Goal: Information Seeking & Learning: Learn about a topic

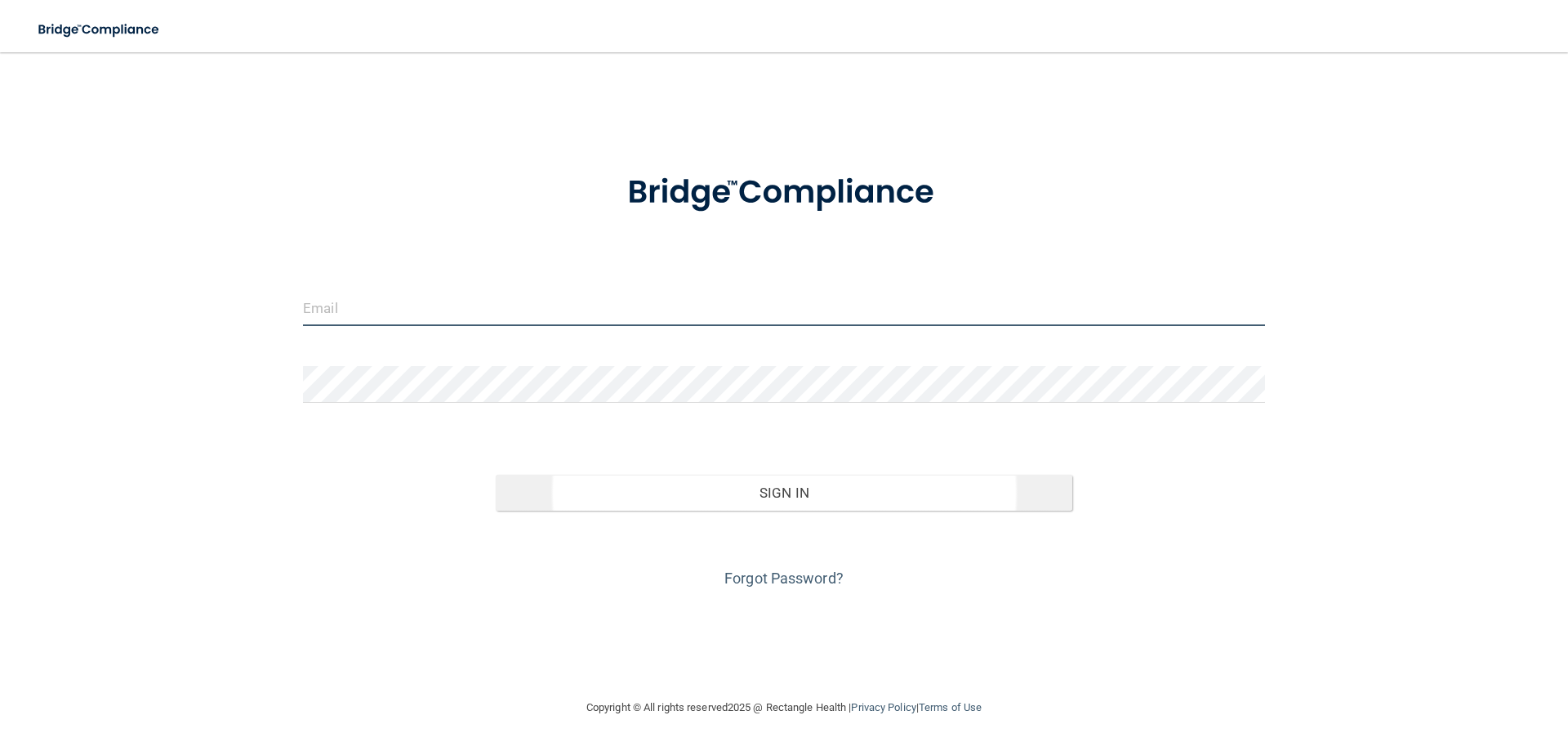
type input "[EMAIL_ADDRESS][DOMAIN_NAME]"
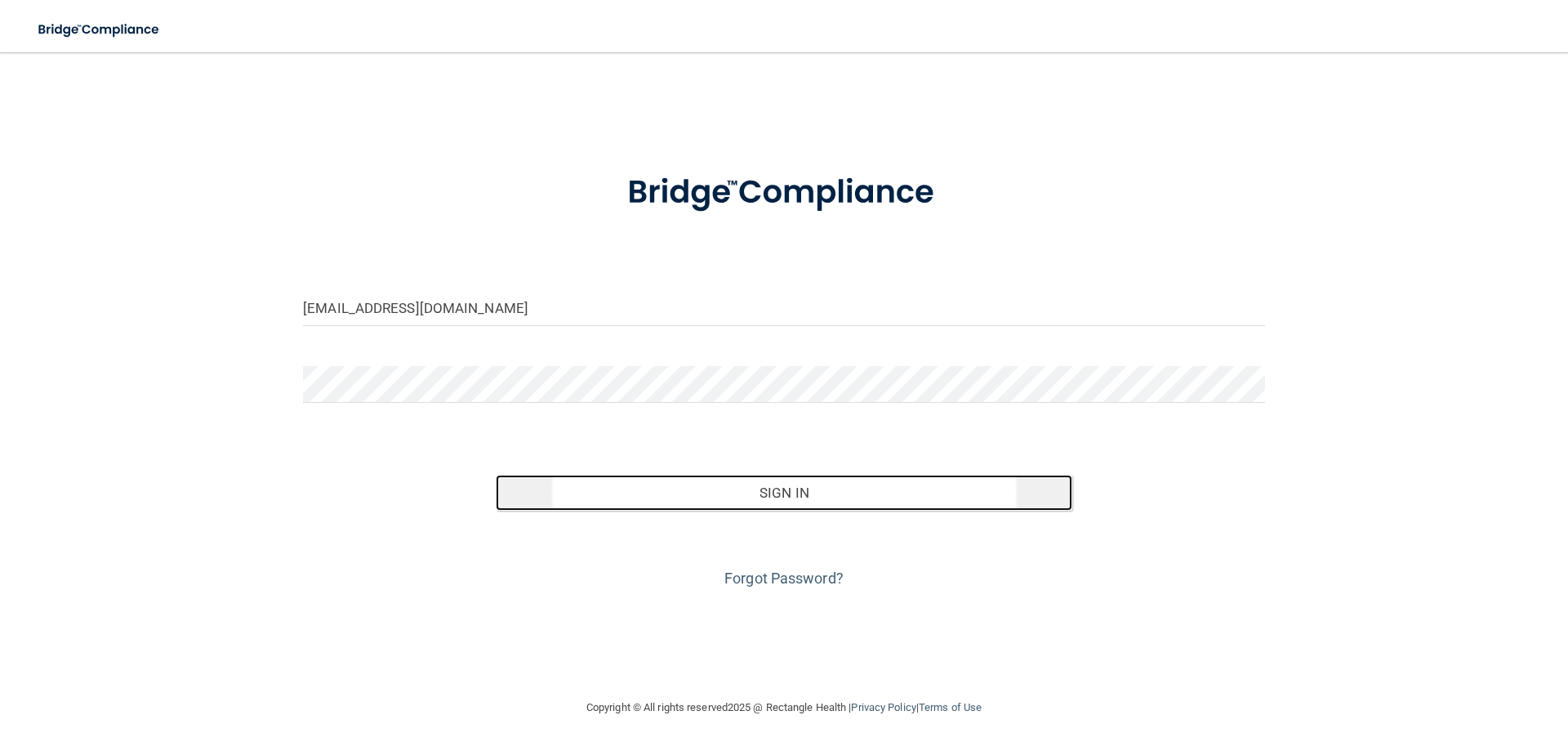
click at [831, 499] on button "Sign In" at bounding box center [784, 493] width 577 height 36
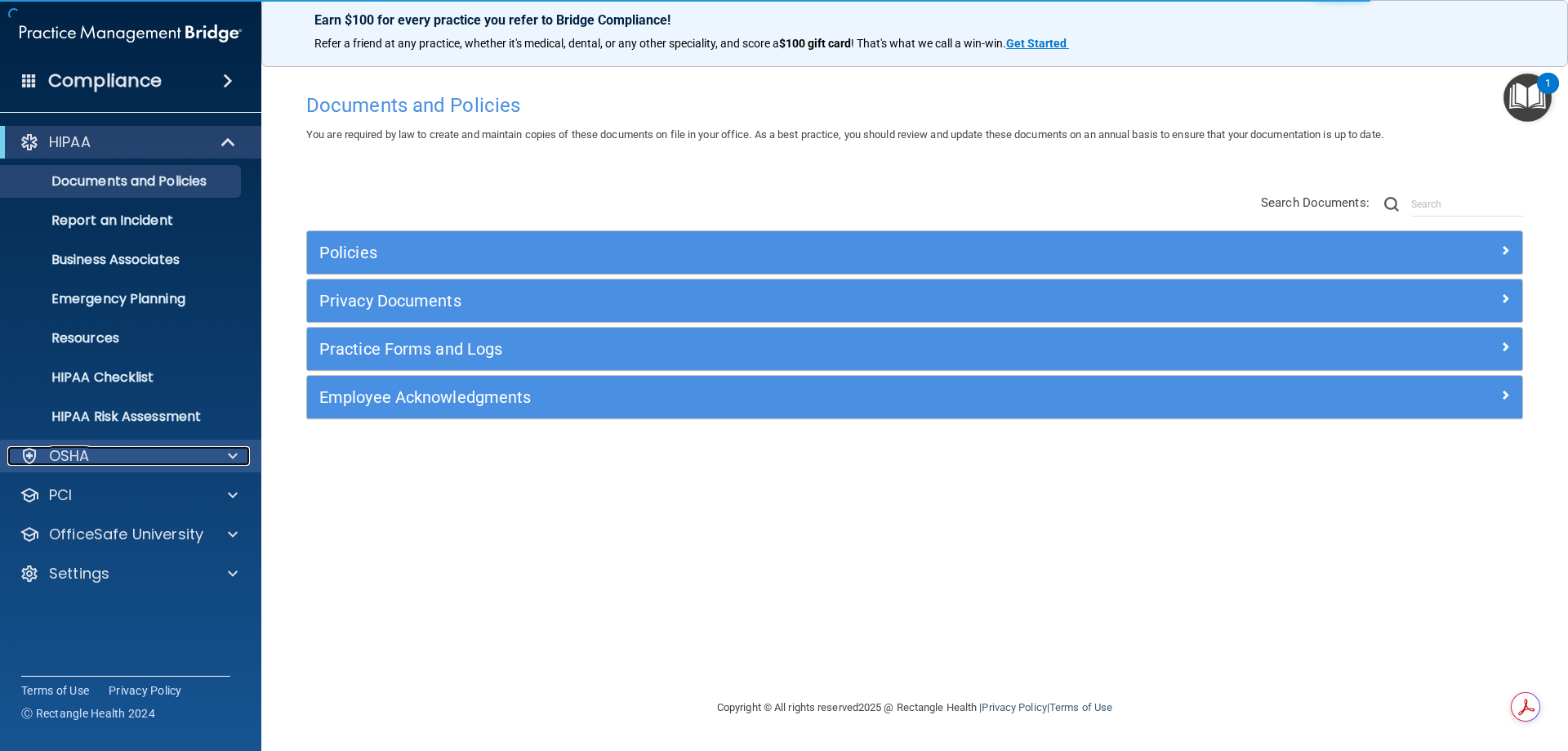
click at [183, 456] on div "OSHA" at bounding box center [109, 456] width 203 height 20
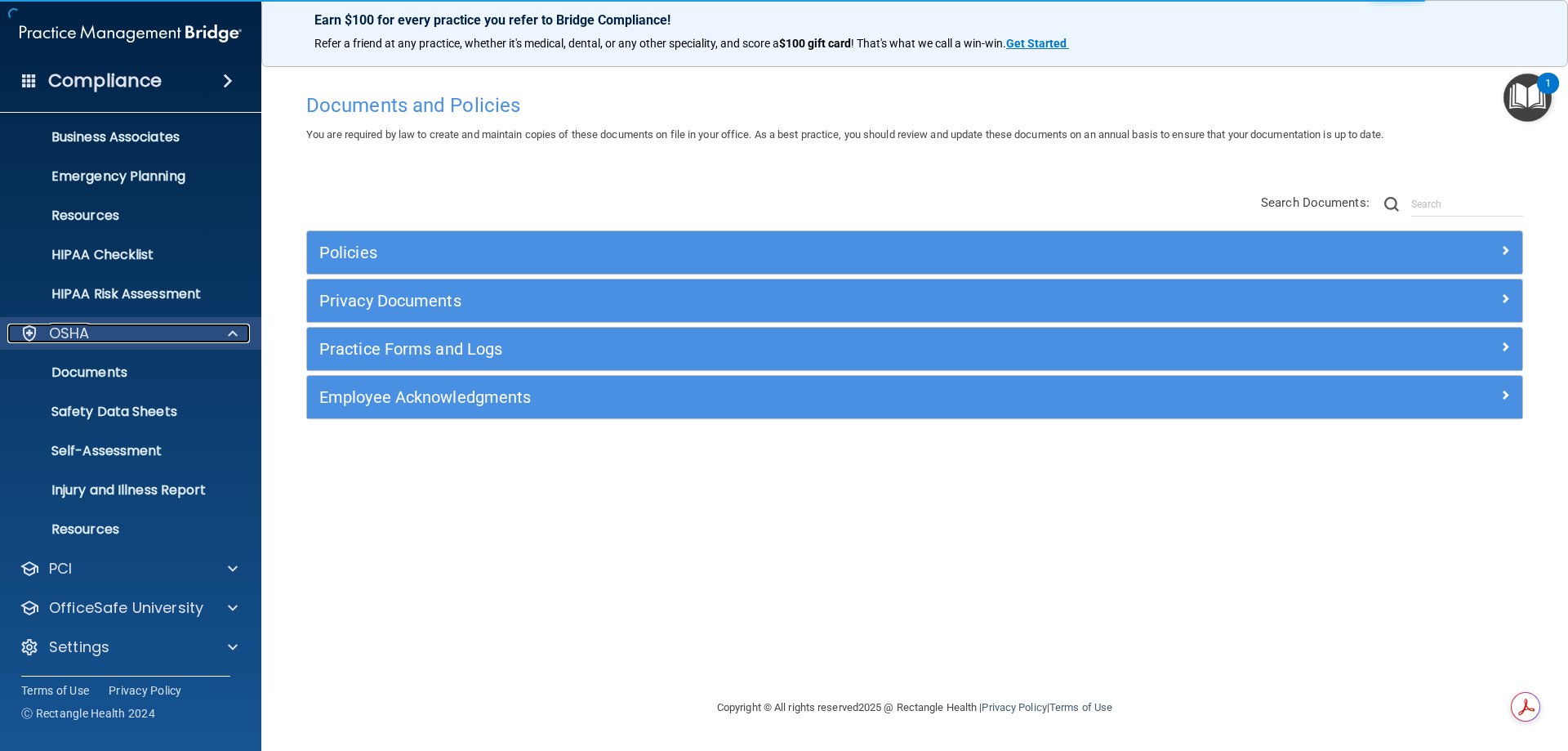
scroll to position [123, 0]
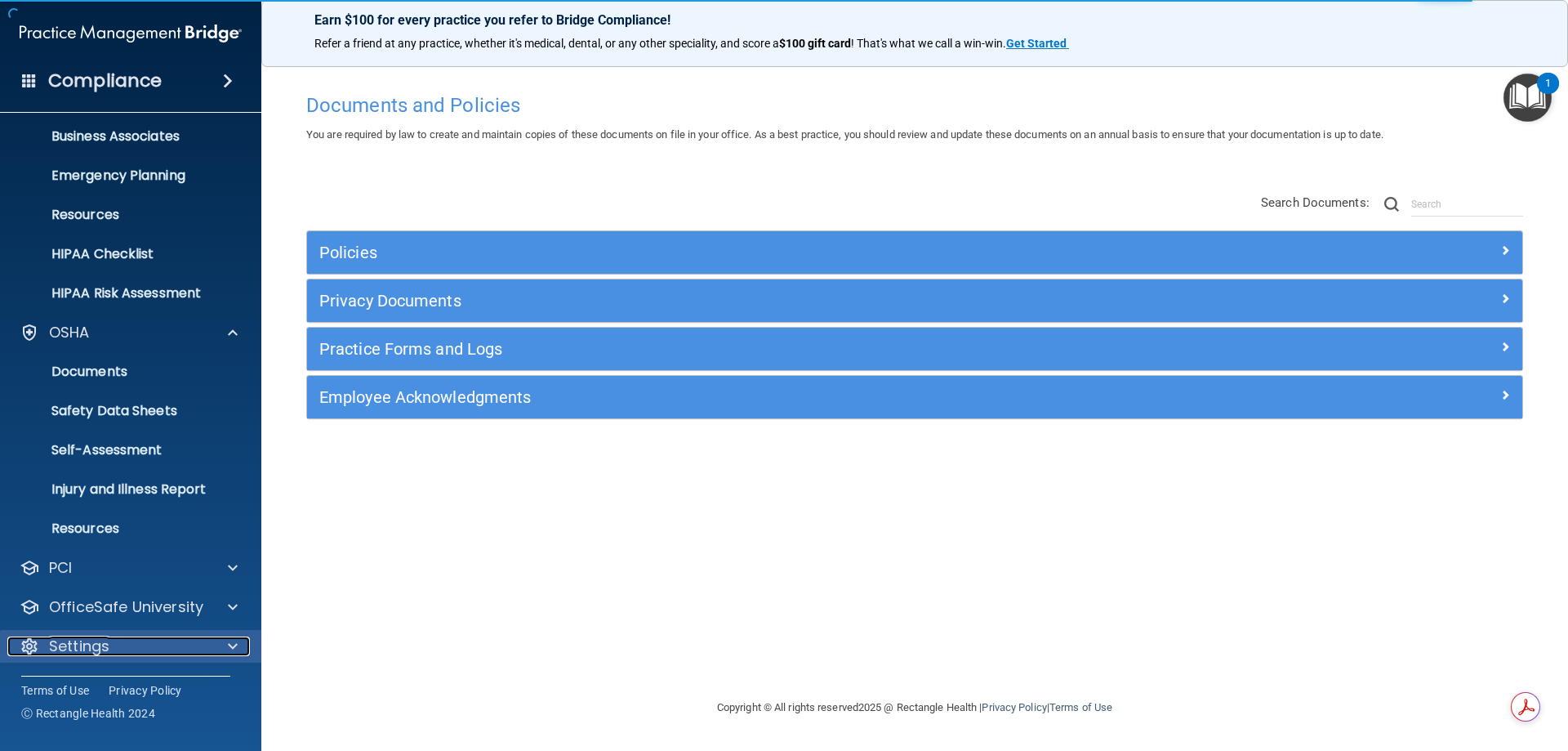
click at [123, 649] on div "Settings" at bounding box center [109, 646] width 203 height 20
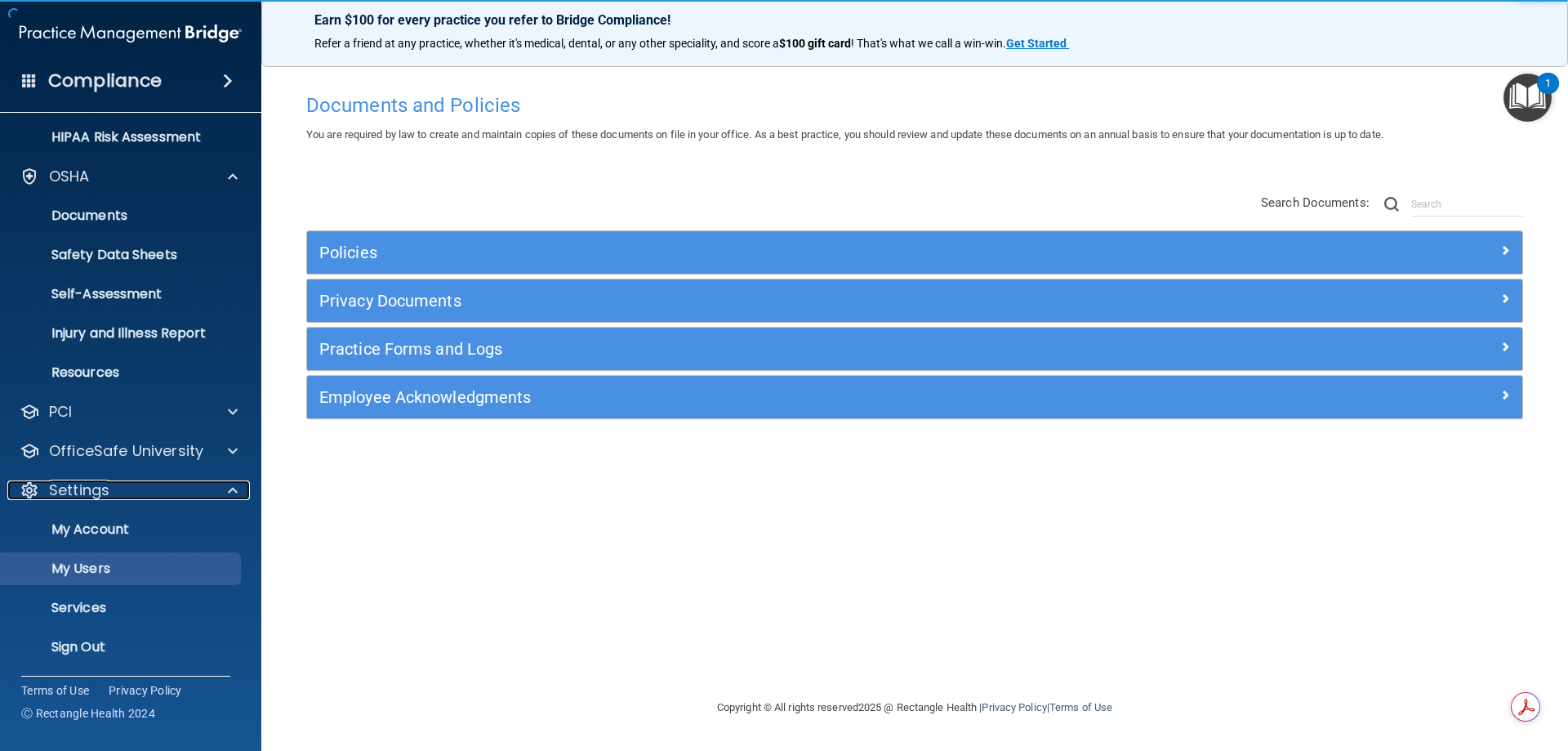
scroll to position [280, 0]
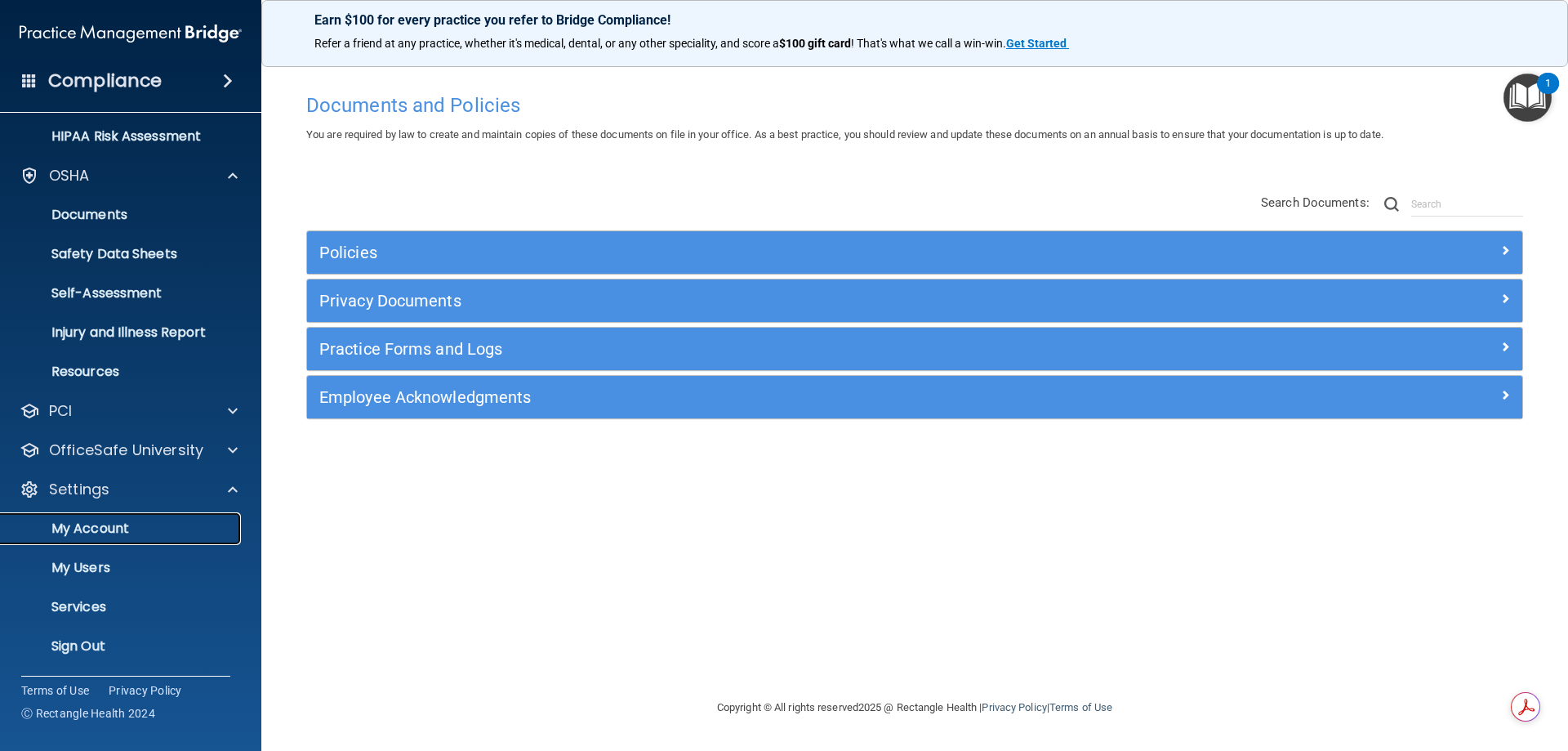
click at [173, 521] on p "My Account" at bounding box center [121, 528] width 223 height 16
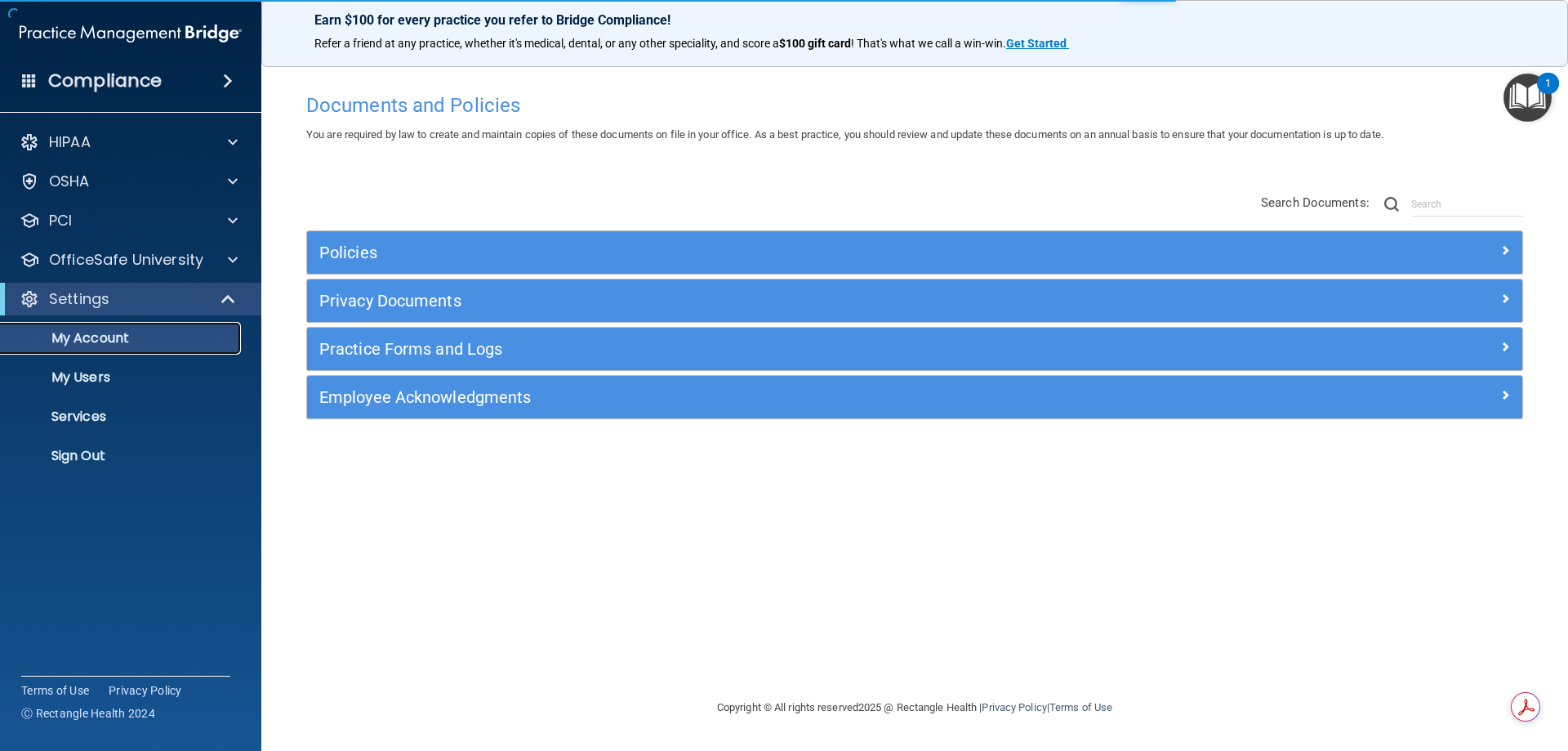
click at [128, 344] on p "My Account" at bounding box center [121, 337] width 223 height 16
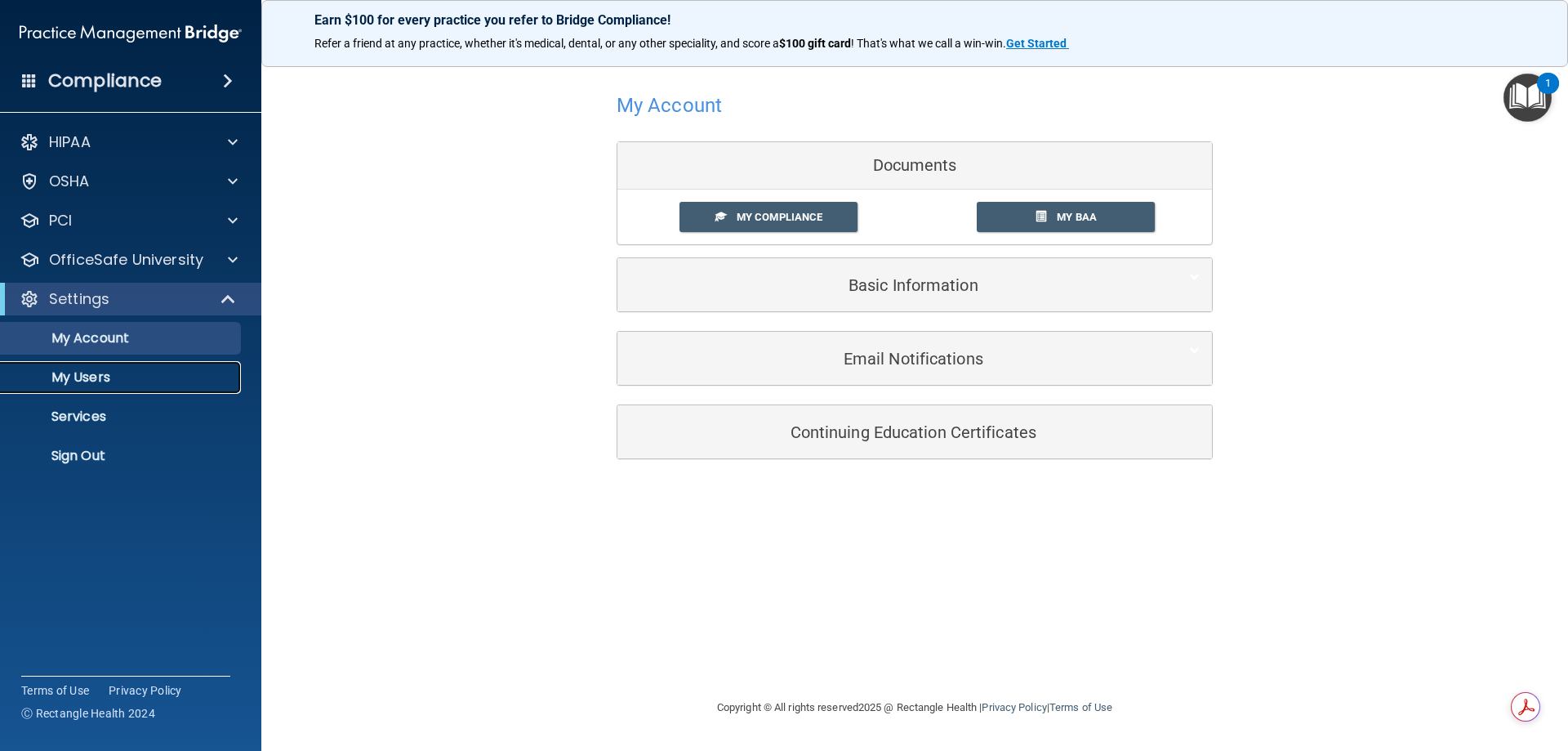
click at [91, 375] on p "My Users" at bounding box center [121, 377] width 223 height 16
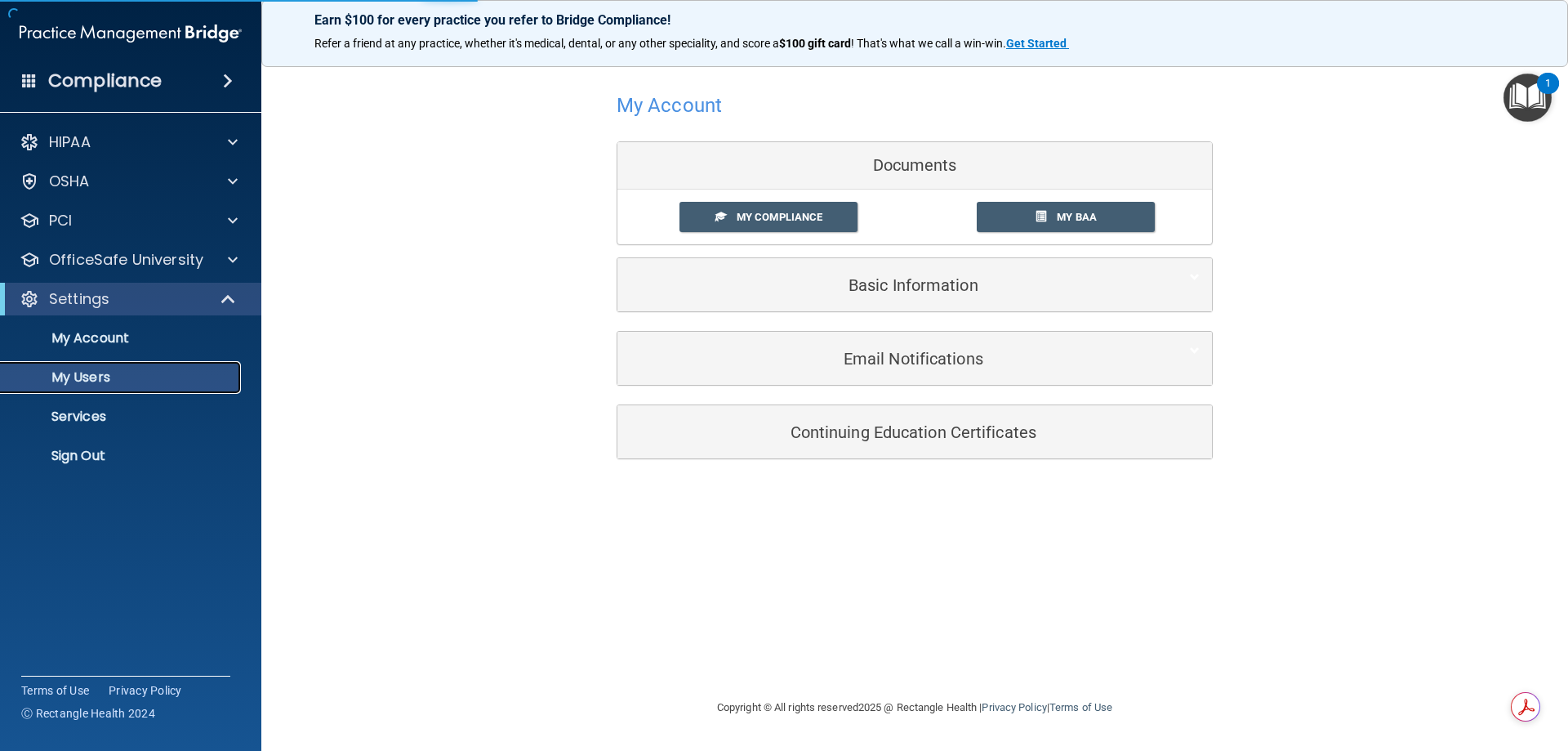
click at [93, 375] on p "My Users" at bounding box center [121, 377] width 223 height 16
select select "20"
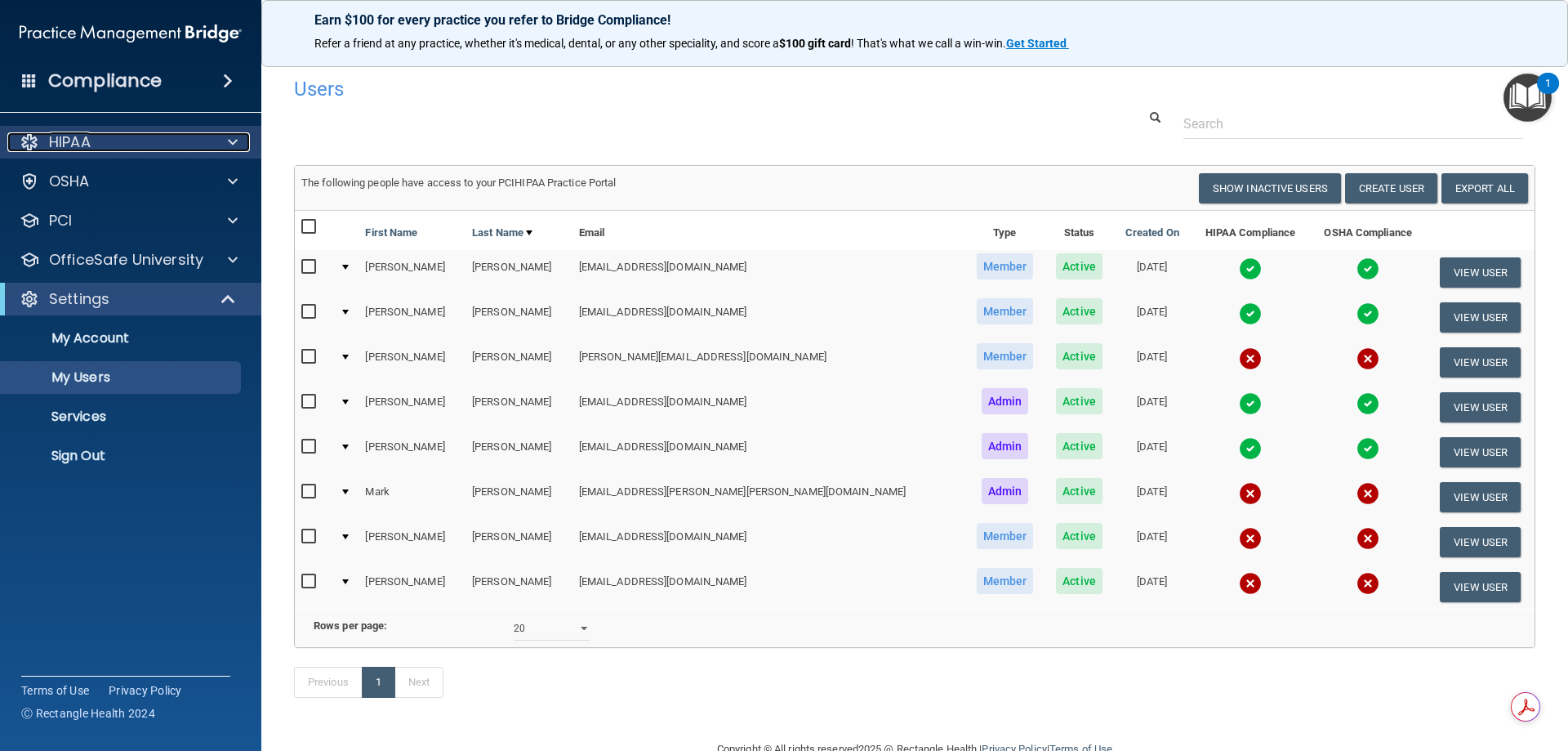
click at [94, 149] on div "HIPAA" at bounding box center [109, 142] width 203 height 20
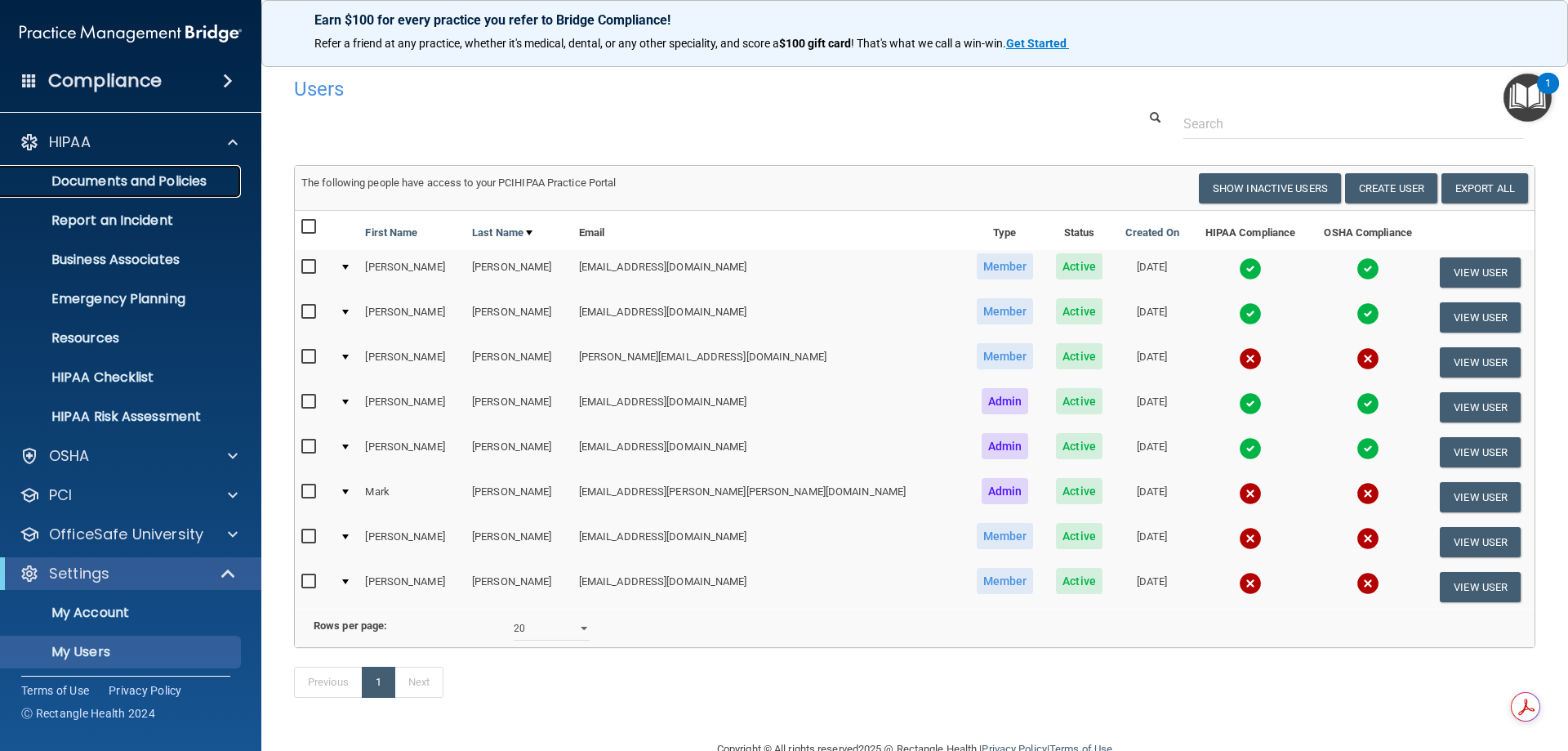
click at [120, 184] on p "Documents and Policies" at bounding box center [121, 180] width 223 height 16
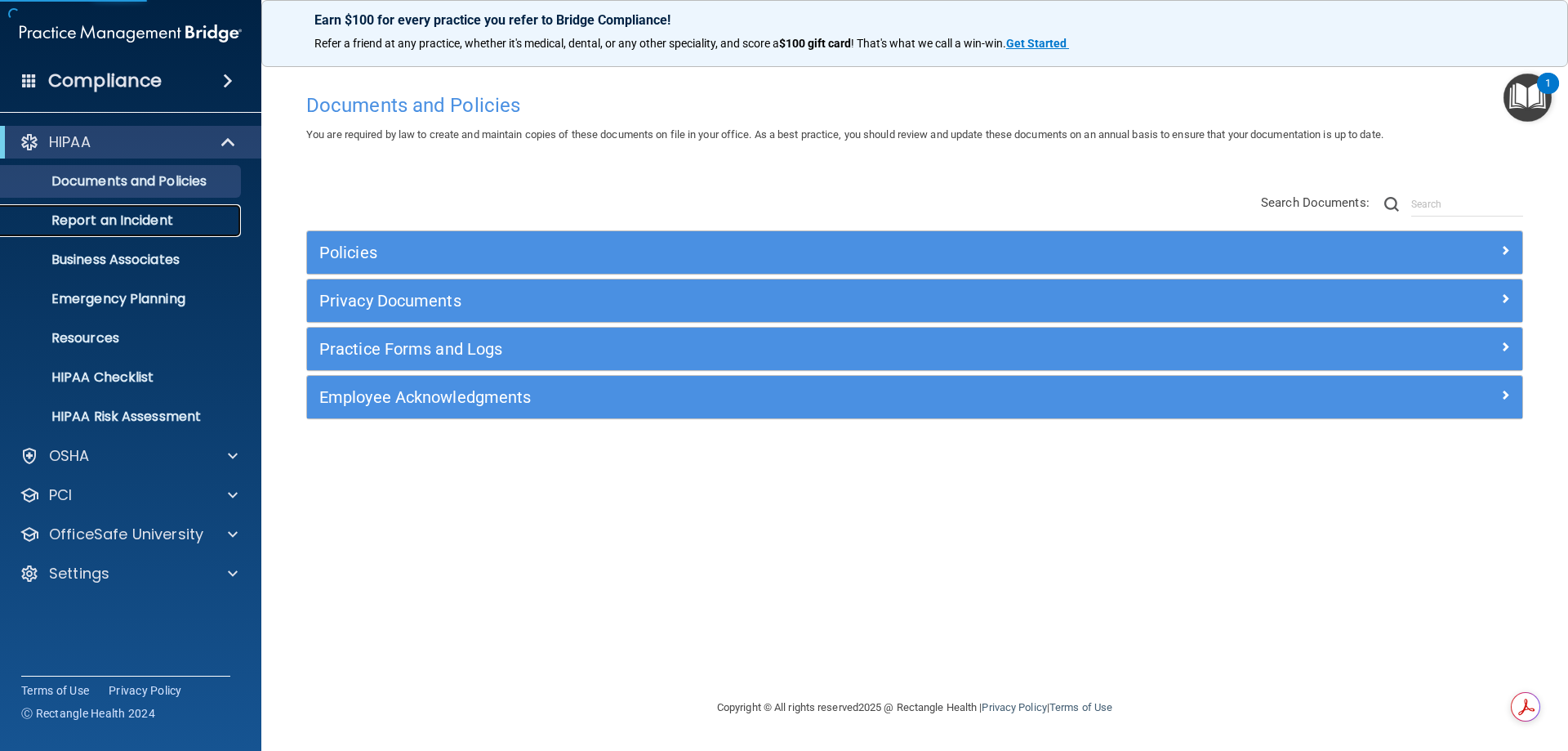
click at [112, 225] on p "Report an Incident" at bounding box center [121, 220] width 223 height 16
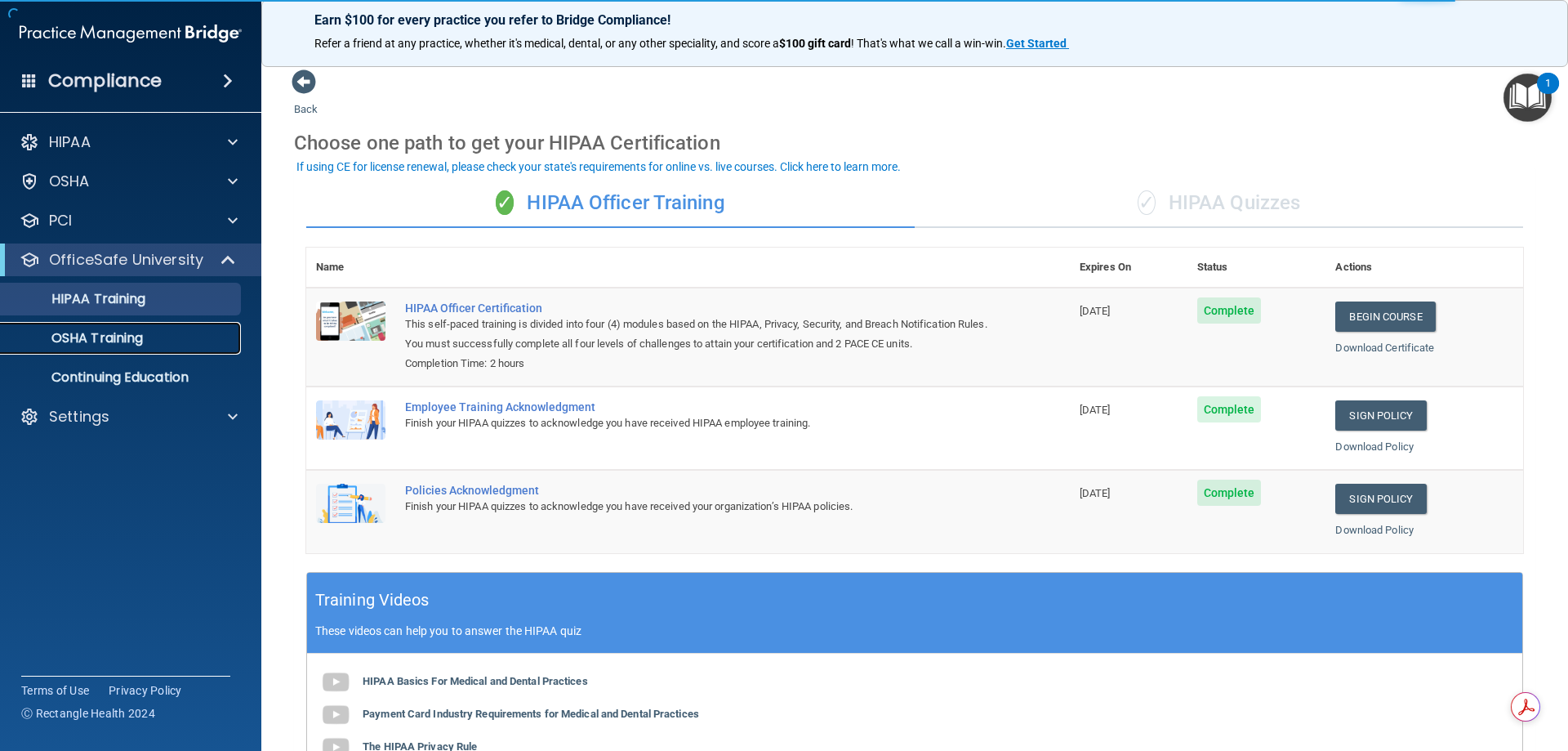
click at [147, 336] on div "OSHA Training" at bounding box center [121, 337] width 223 height 16
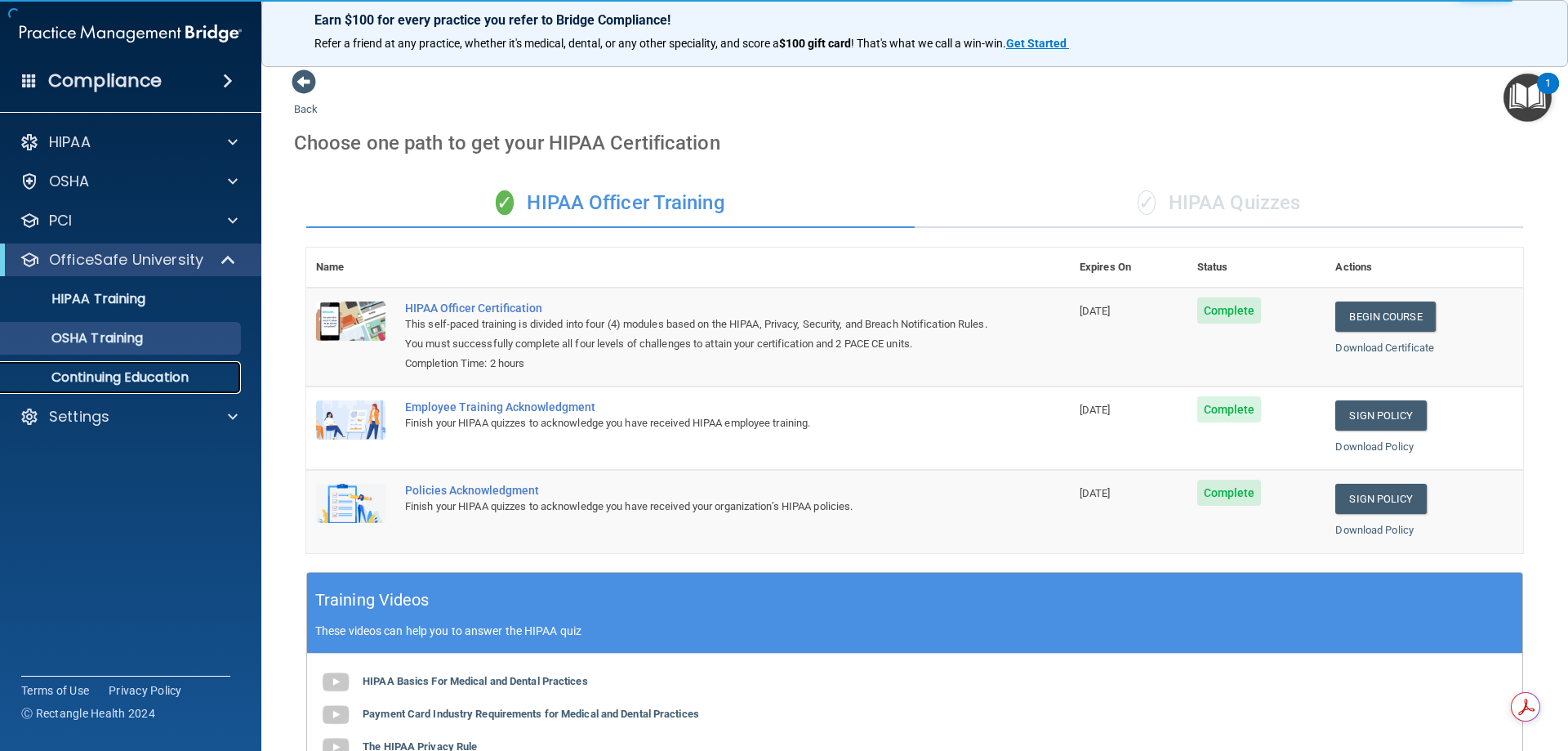
click at [125, 375] on p "Continuing Education" at bounding box center [121, 377] width 223 height 16
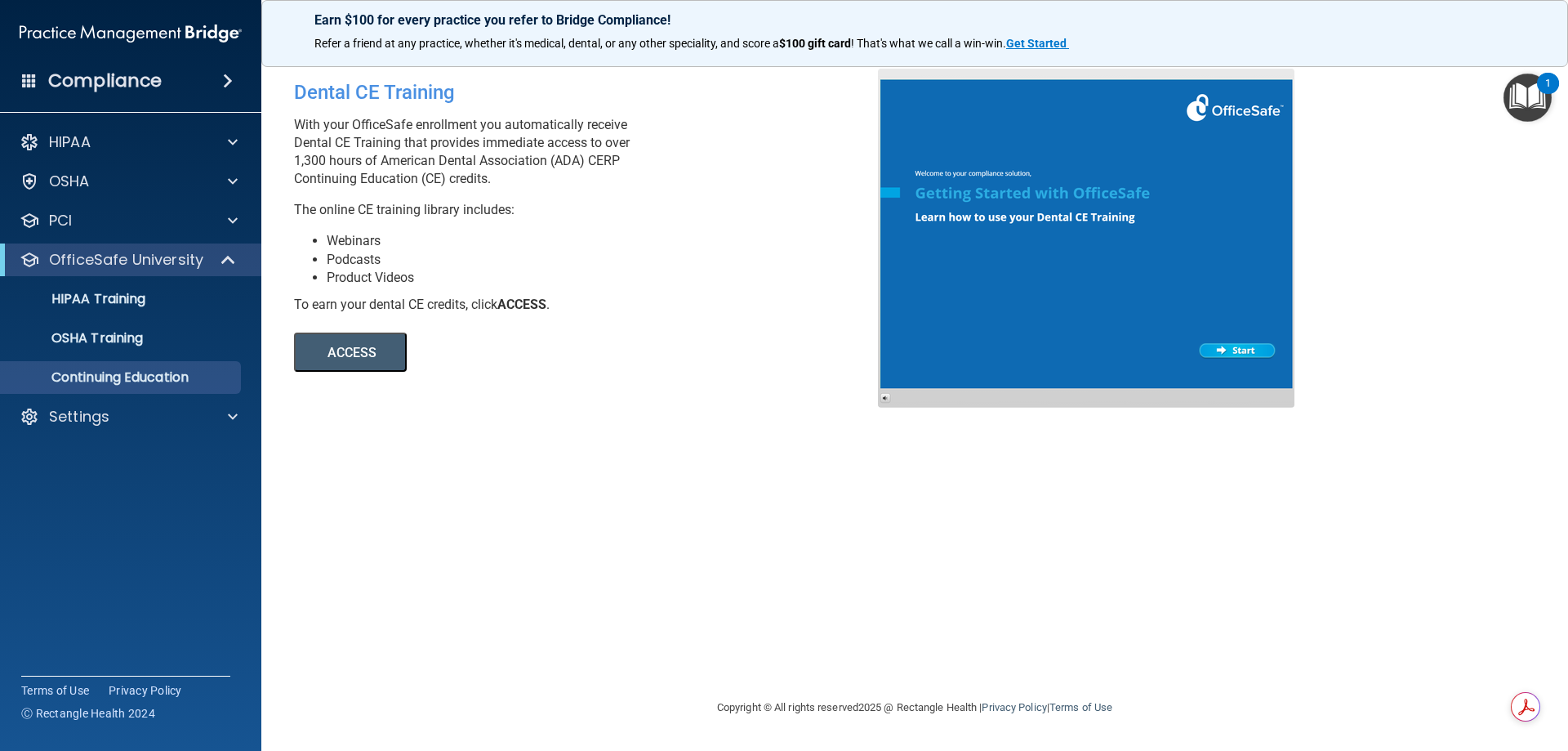
click at [320, 352] on button "ACCESS" at bounding box center [350, 352] width 113 height 39
